Goal: Information Seeking & Learning: Learn about a topic

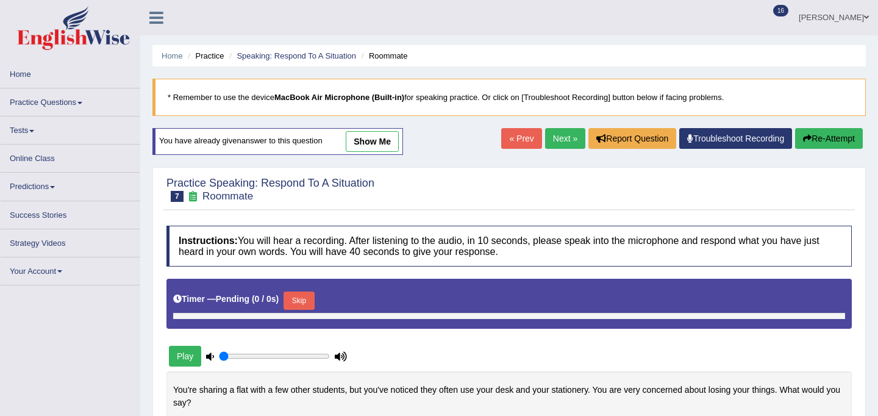
type input "1"
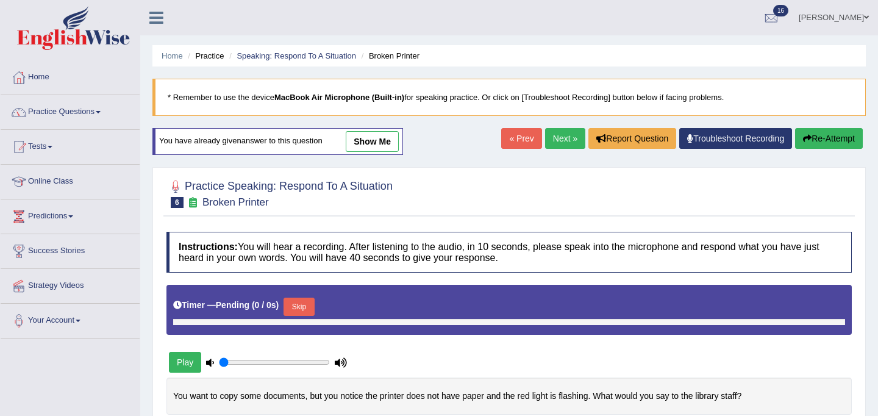
type input "1"
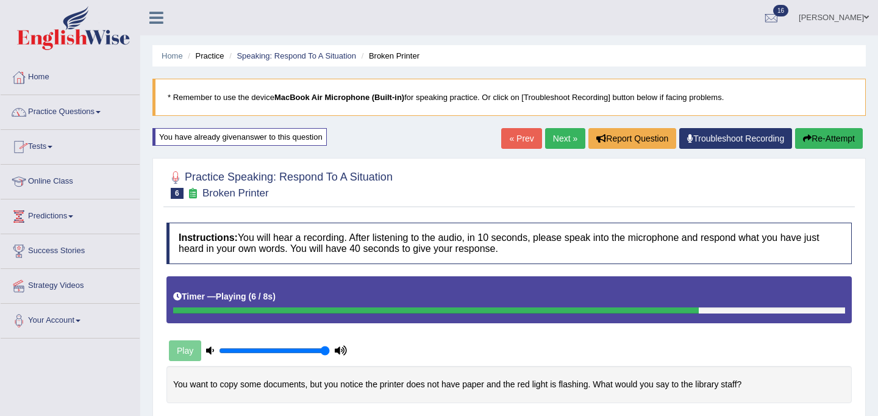
click at [80, 110] on link "Practice Questions" at bounding box center [70, 110] width 139 height 30
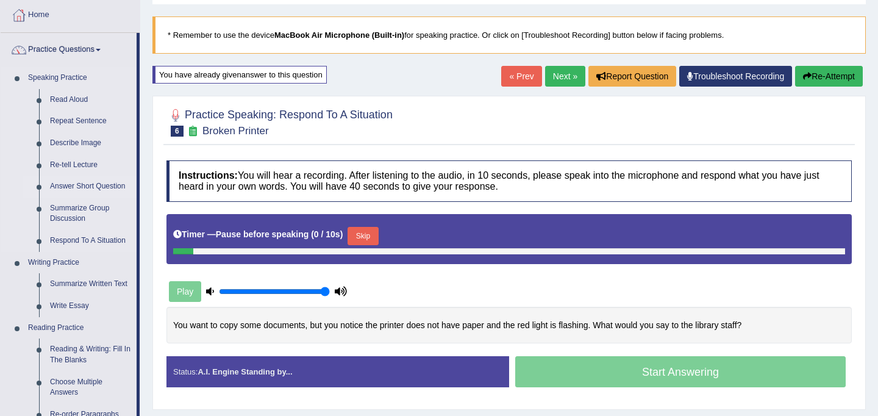
scroll to position [64, 0]
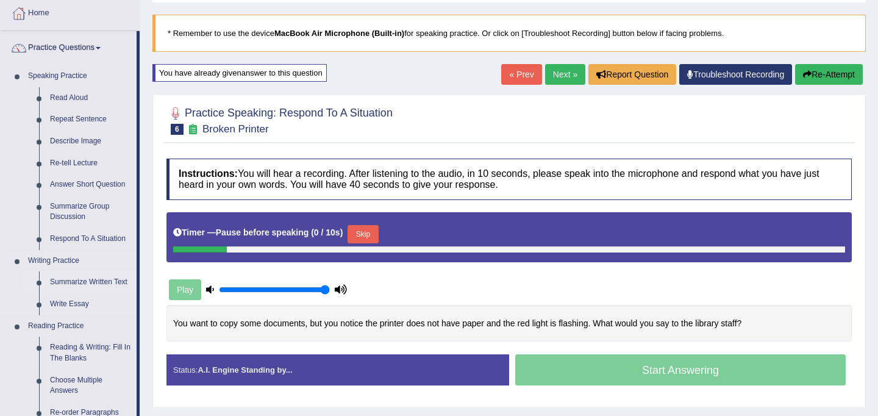
click at [91, 283] on link "Summarize Written Text" at bounding box center [90, 282] width 92 height 22
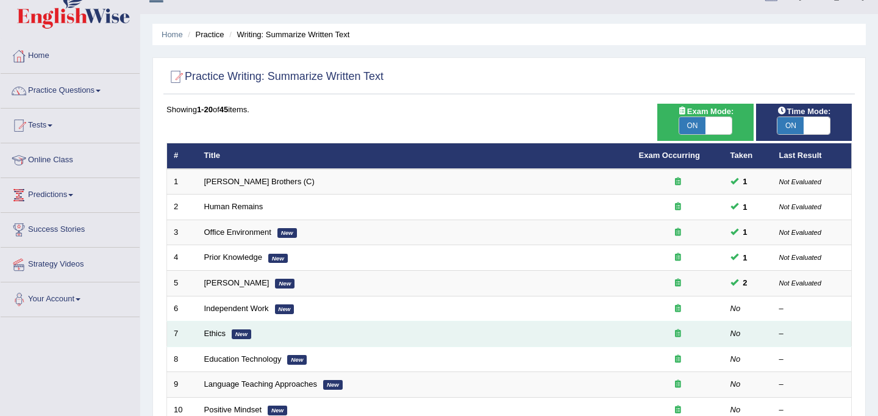
scroll to position [28, 0]
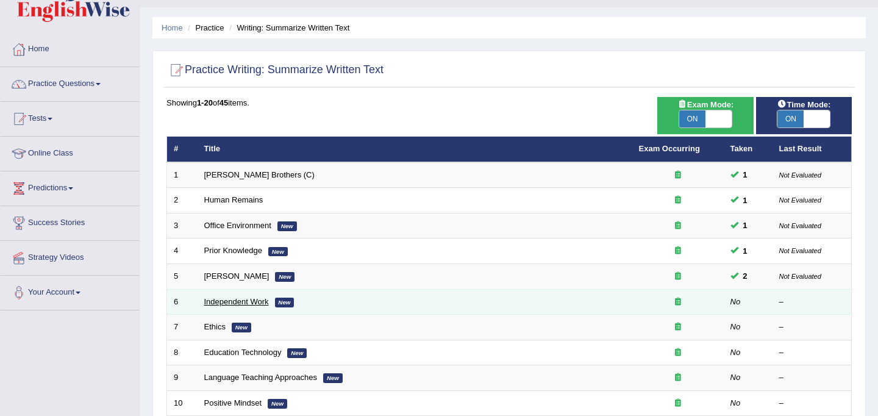
click at [229, 300] on link "Independent Work" at bounding box center [236, 301] width 65 height 9
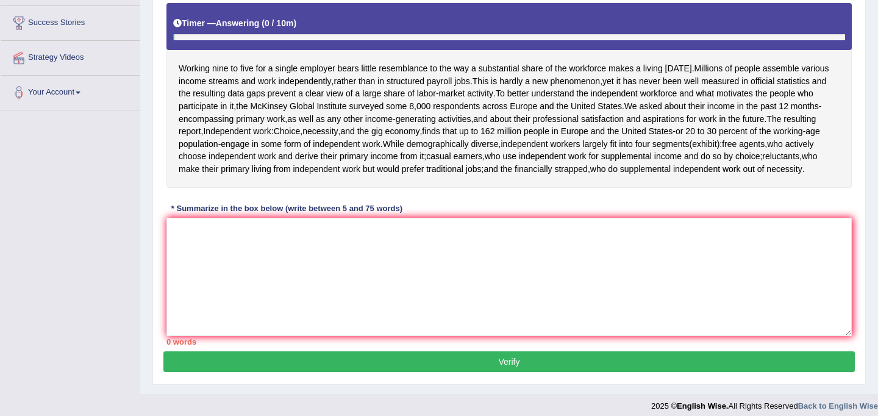
scroll to position [229, 0]
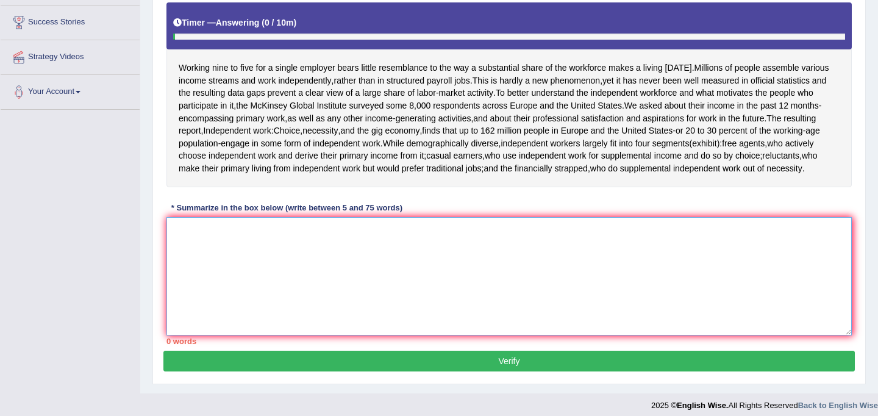
click at [229, 300] on textarea at bounding box center [508, 276] width 685 height 118
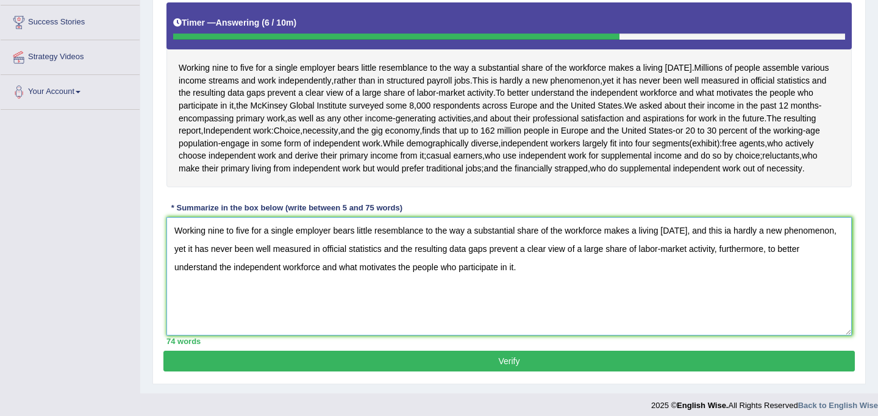
type textarea "Working nine to five for a single employer bears little resemblance to the way …"
click at [516, 371] on button "Verify" at bounding box center [508, 360] width 691 height 21
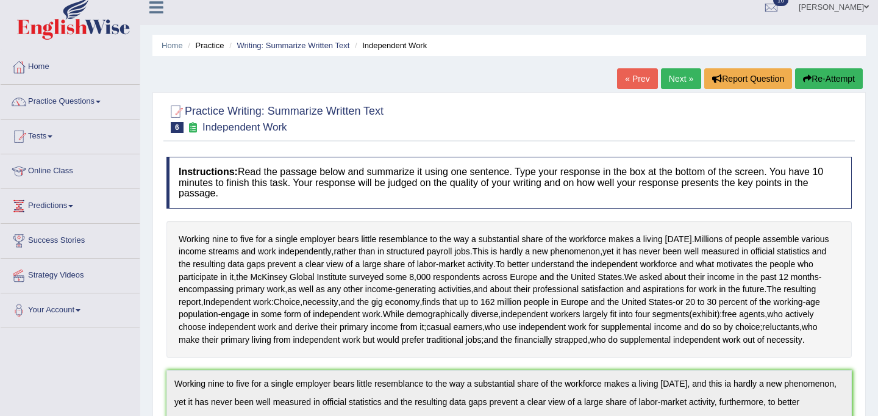
scroll to position [0, 0]
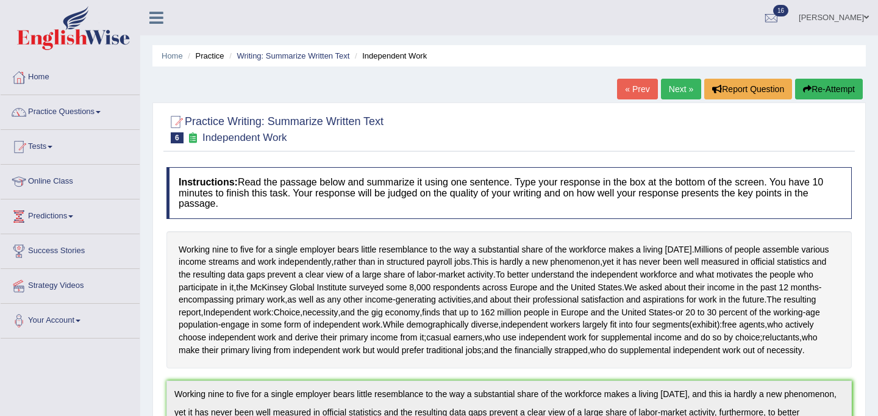
click at [678, 87] on link "Next »" at bounding box center [681, 89] width 40 height 21
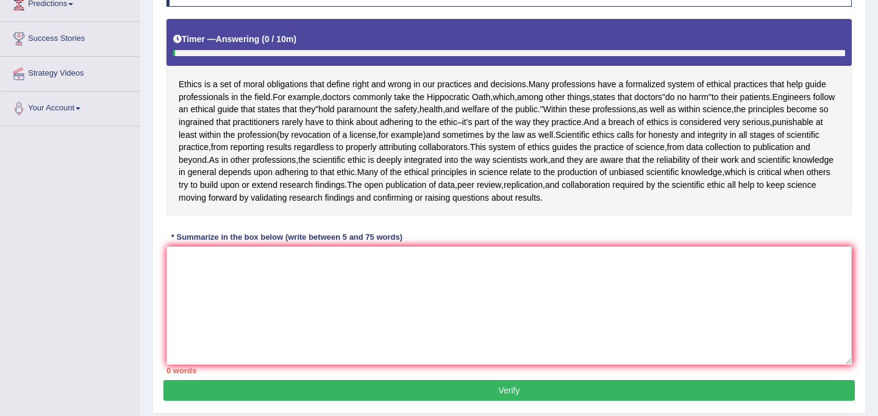
scroll to position [193, 0]
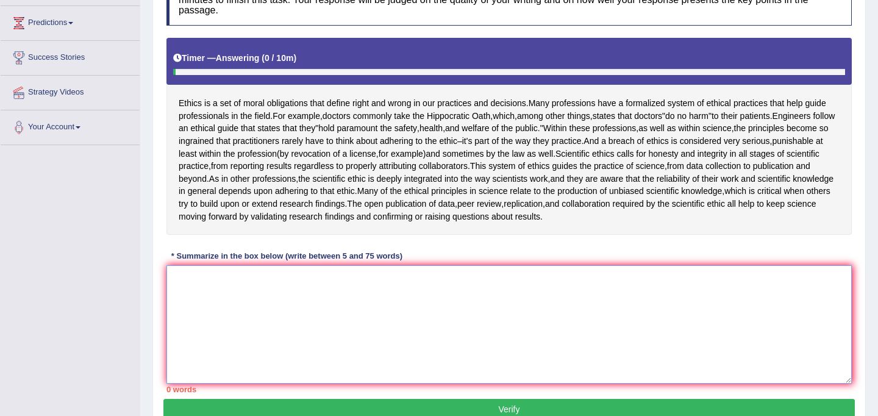
click at [378, 316] on textarea at bounding box center [508, 324] width 685 height 118
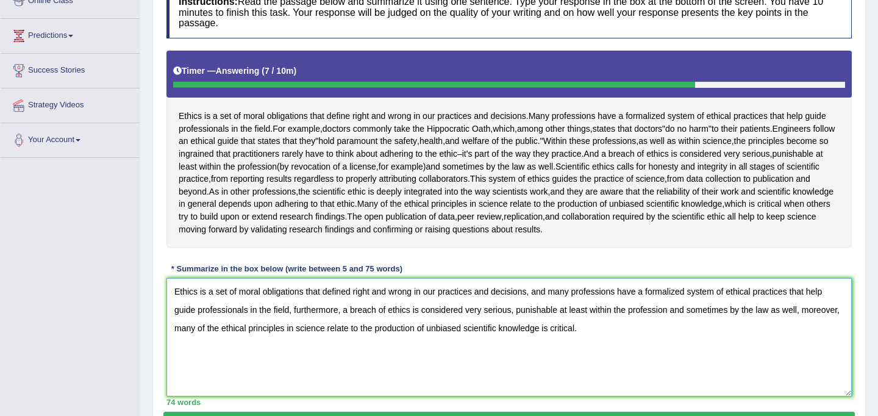
scroll to position [249, 0]
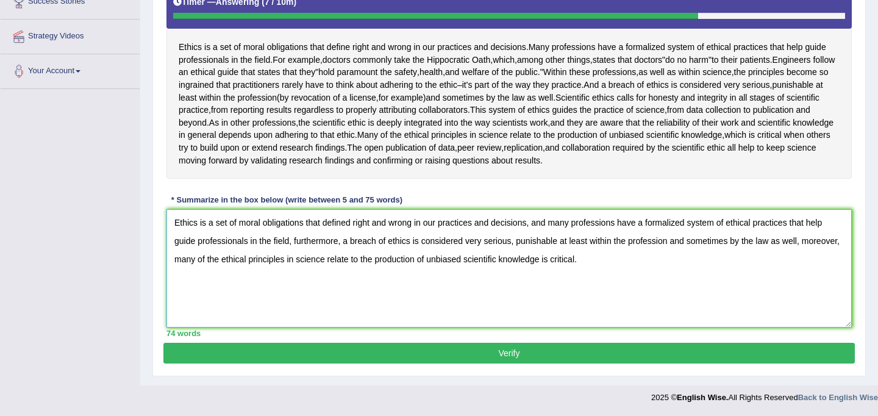
type textarea "Ethics is a set of moral obligations that defined right and wrong in our practi…"
click at [542, 353] on button "Verify" at bounding box center [508, 352] width 691 height 21
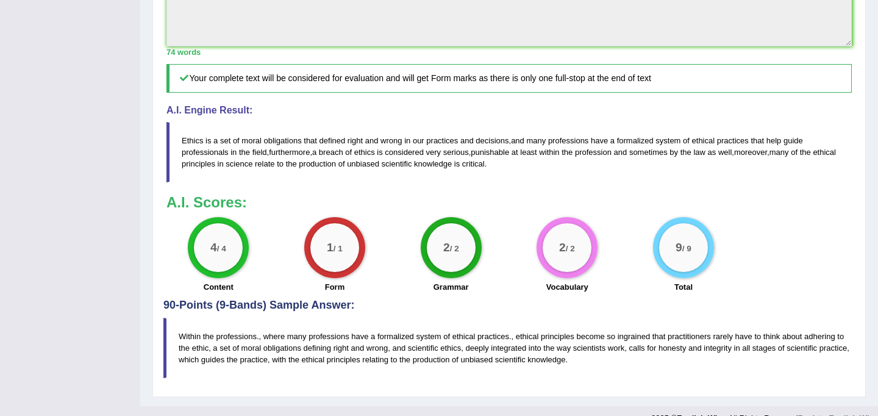
scroll to position [480, 0]
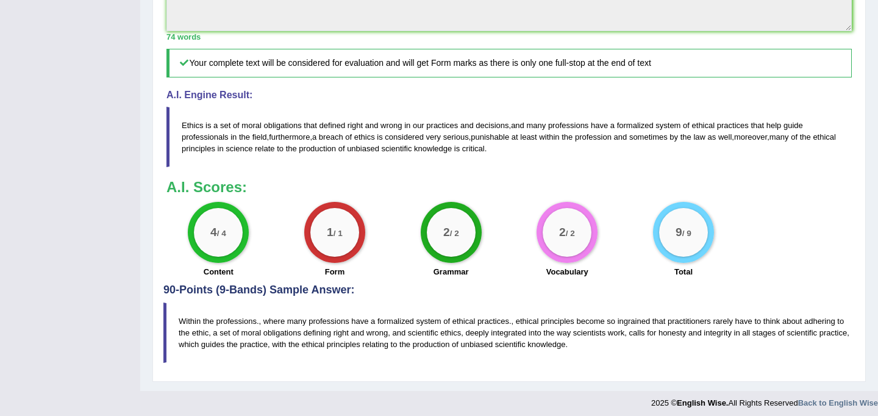
click at [181, 318] on blockquote "Within the professions., where many professions have a formalized system of eth…" at bounding box center [508, 332] width 691 height 60
drag, startPoint x: 177, startPoint y: 318, endPoint x: 385, endPoint y: 372, distance: 214.3
click at [385, 372] on div "Practice Writing: Summarize Written Text 7 Ethics Instructions: Read the passag…" at bounding box center [508, 1] width 713 height 759
drag, startPoint x: 322, startPoint y: 324, endPoint x: 364, endPoint y: 367, distance: 60.3
click at [364, 367] on div "Practice Writing: Summarize Written Text 7 Ethics Instructions: Read the passag…" at bounding box center [508, 1] width 713 height 759
